Goal: Task Accomplishment & Management: Complete application form

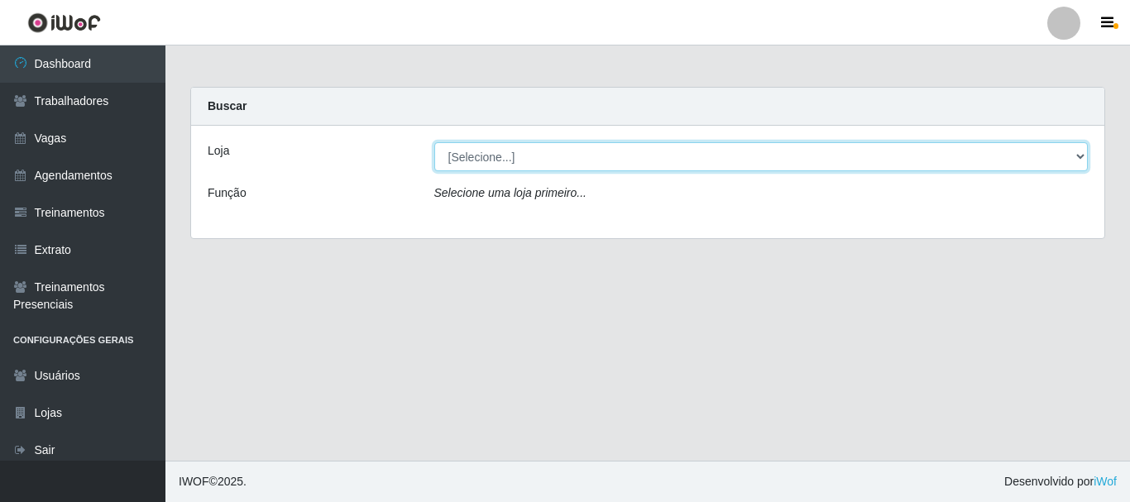
click at [713, 151] on select "[Selecione...] O Cestão - [GEOGRAPHIC_DATA]" at bounding box center [761, 156] width 654 height 29
select select "238"
click at [434, 142] on select "[Selecione...] O Cestão - [GEOGRAPHIC_DATA]" at bounding box center [761, 156] width 654 height 29
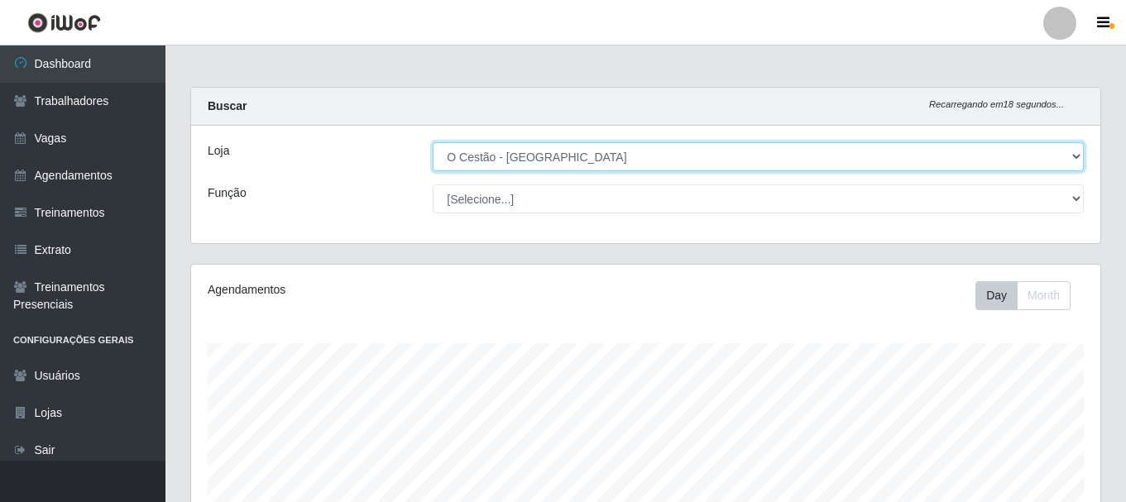
click at [1052, 149] on select "[Selecione...] O Cestão - [GEOGRAPHIC_DATA]" at bounding box center [758, 156] width 651 height 29
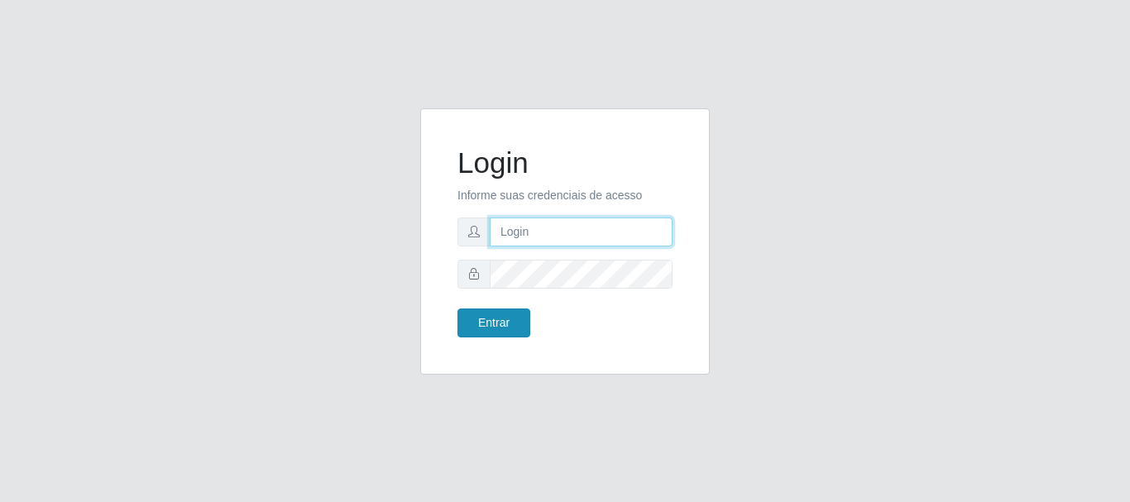
type input "[PERSON_NAME]"
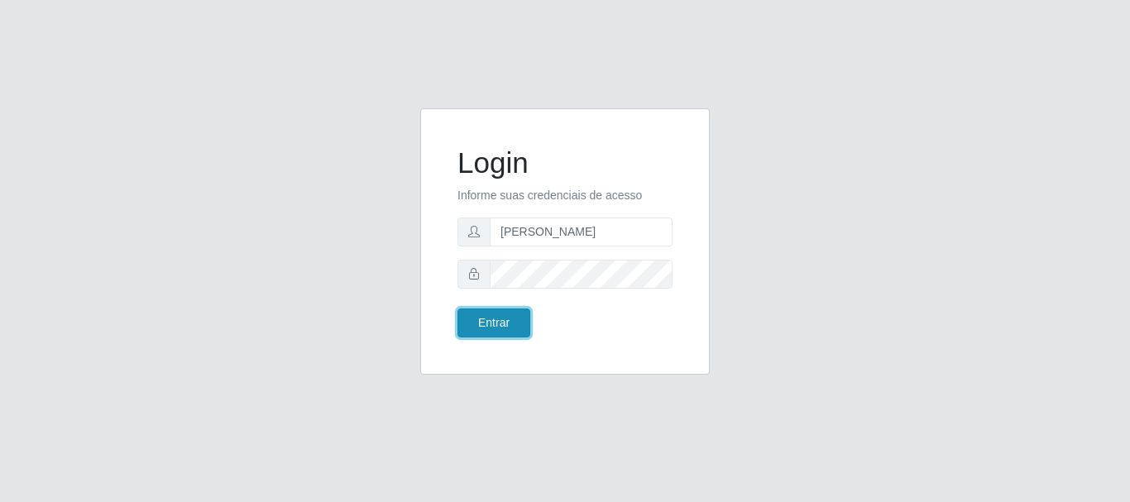
click at [470, 321] on button "Entrar" at bounding box center [493, 323] width 73 height 29
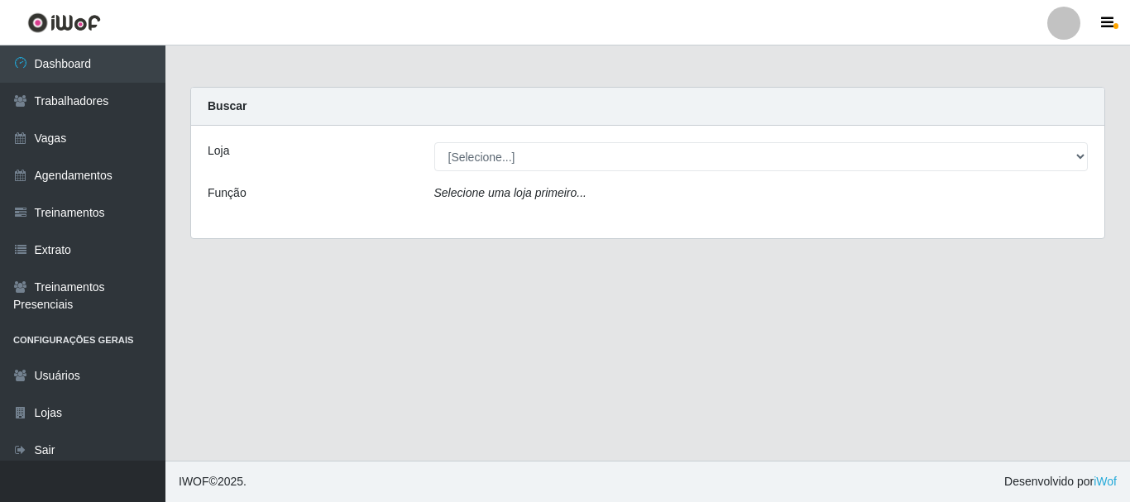
click at [759, 141] on div "Loja [Selecione...] O Cestão - Bayeux Função Selecione uma loja primeiro..." at bounding box center [647, 182] width 913 height 113
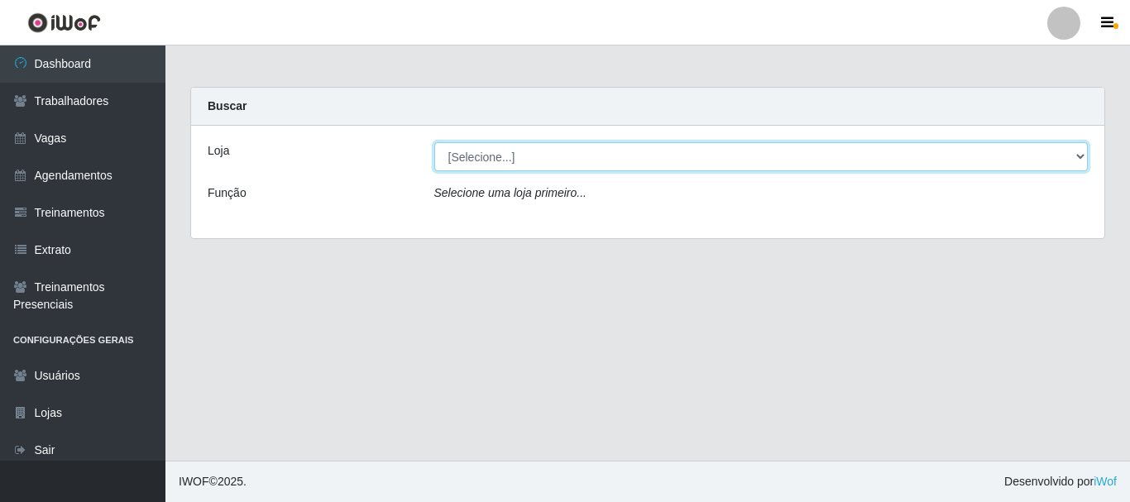
click at [785, 158] on select "[Selecione...] O Cestão - [GEOGRAPHIC_DATA]" at bounding box center [761, 156] width 654 height 29
select select "238"
click at [434, 142] on select "[Selecione...] O Cestão - [GEOGRAPHIC_DATA]" at bounding box center [761, 156] width 654 height 29
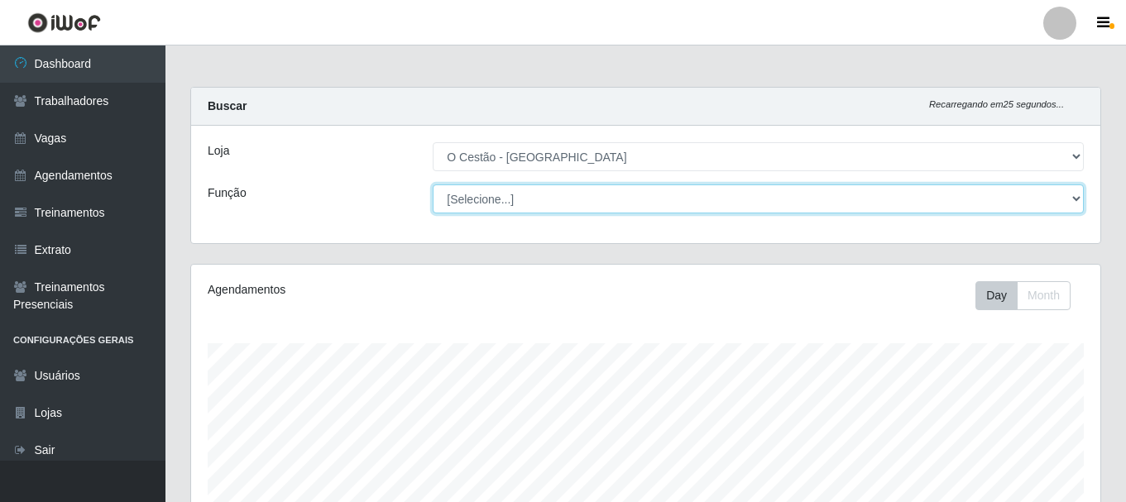
click at [1081, 211] on select "[Selecione...] ASG ASG + ASG ++ Auxiliar de Estoque Auxiliar de Estoque + Auxil…" at bounding box center [758, 198] width 651 height 29
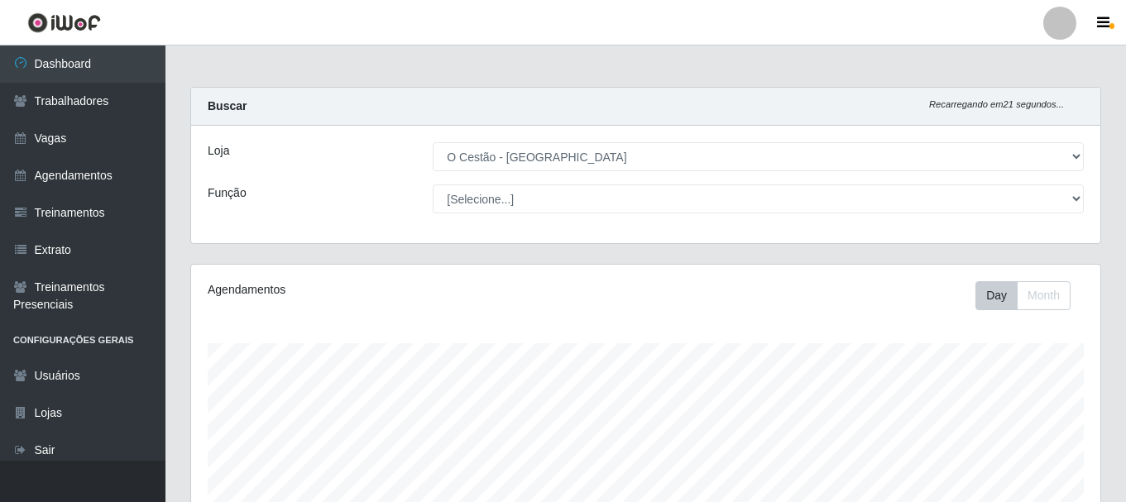
click at [269, 60] on main "Carregando... Buscar Recarregando em 21 segundos... Loja [Selecione...] O Cestã…" at bounding box center [645, 477] width 960 height 864
click at [115, 174] on link "Agendamentos" at bounding box center [82, 175] width 165 height 37
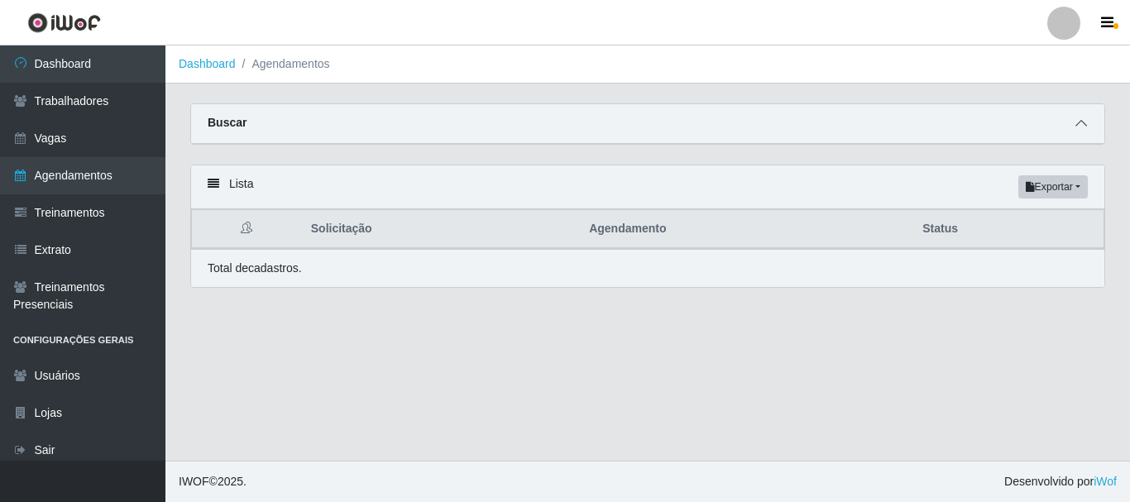
click at [1080, 117] on span at bounding box center [1081, 123] width 20 height 19
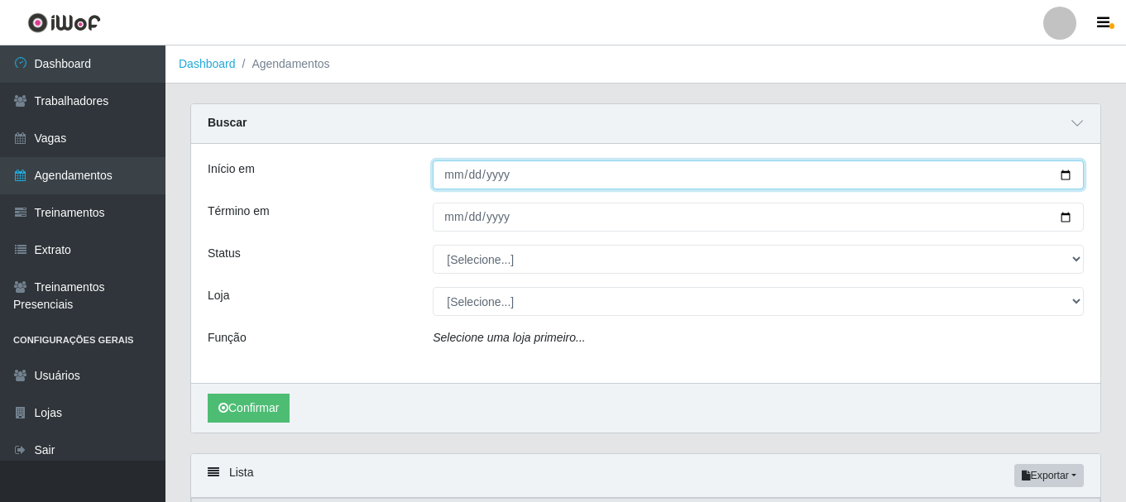
click at [516, 169] on input "Início em" at bounding box center [758, 174] width 651 height 29
click at [519, 178] on input "Início em" at bounding box center [758, 174] width 651 height 29
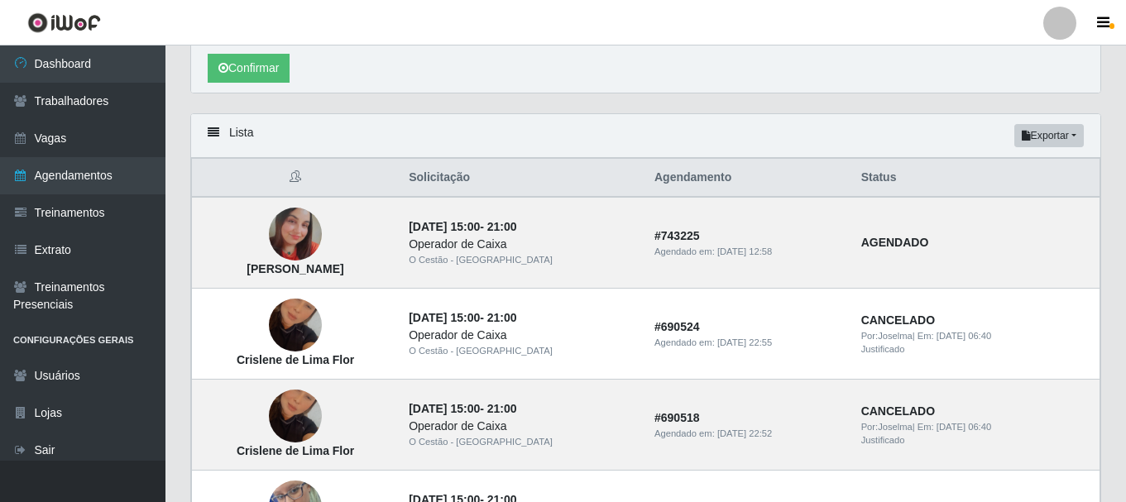
scroll to position [331, 0]
